Goal: Task Accomplishment & Management: Complete application form

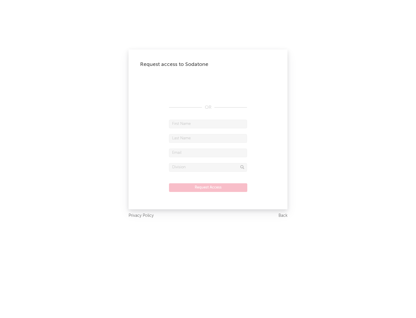
click at [208, 124] on input "text" at bounding box center [208, 124] width 78 height 9
type input "[PERSON_NAME]"
click at [208, 138] on input "text" at bounding box center [208, 138] width 78 height 9
type input "[PERSON_NAME]"
click at [208, 152] on input "text" at bounding box center [208, 152] width 78 height 9
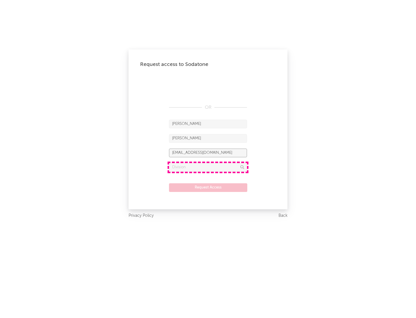
type input "[EMAIL_ADDRESS][DOMAIN_NAME]"
click at [208, 167] on input "text" at bounding box center [208, 167] width 78 height 9
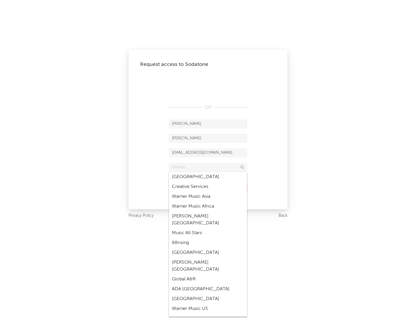
click at [208, 228] on div "Music All Stars" at bounding box center [208, 233] width 78 height 10
type input "Music All Stars"
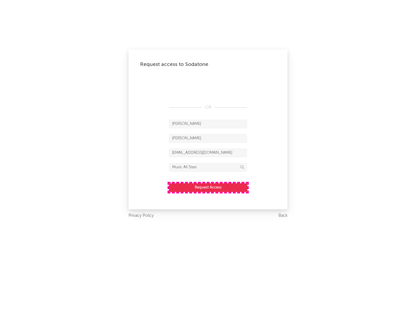
click at [208, 187] on button "Request Access" at bounding box center [208, 187] width 78 height 9
